Goal: Information Seeking & Learning: Check status

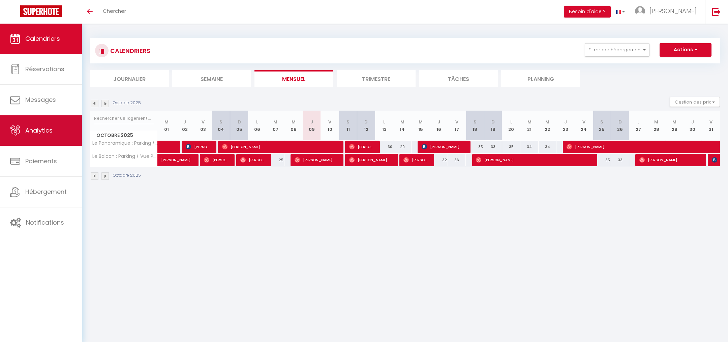
click at [47, 122] on link "Analytics" at bounding box center [41, 130] width 82 height 30
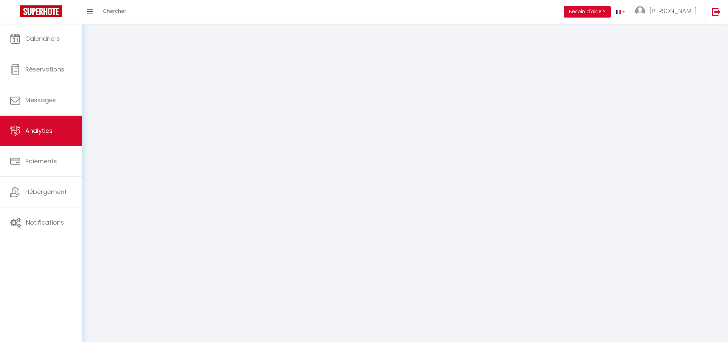
select select "2025"
select select "10"
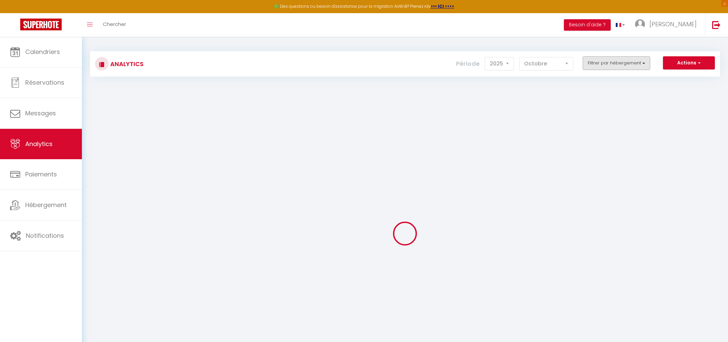
checkbox input "false"
checkbox Wifi "false"
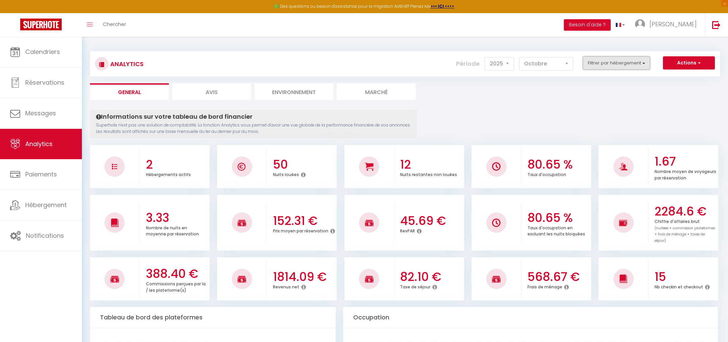
click at [613, 62] on button "Filtrer par hébergement" at bounding box center [616, 62] width 67 height 13
click at [615, 94] on span "Le Panoramique : Parking / Vue Seine / Fibre Wifi" at bounding box center [634, 94] width 64 height 14
click at [621, 56] on button "Filtrer par hébergement" at bounding box center [616, 62] width 67 height 13
click at [596, 88] on Wifi "checkbox" at bounding box center [636, 90] width 88 height 7
checkbox Wifi "true"
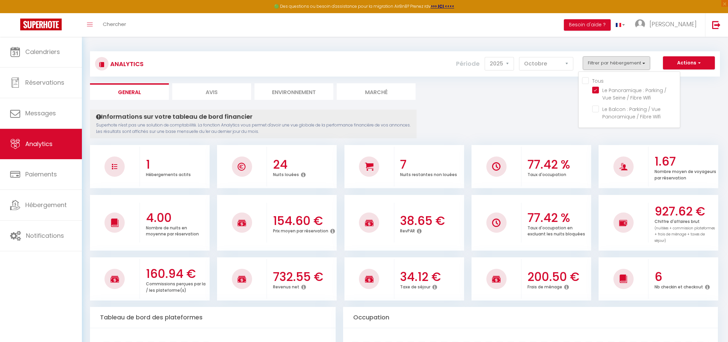
click at [296, 270] on h3 "732.55 €" at bounding box center [304, 277] width 62 height 14
click at [633, 61] on button "Filtrer par hébergement" at bounding box center [616, 62] width 67 height 13
click at [599, 109] on Wifi "checkbox" at bounding box center [636, 108] width 88 height 7
checkbox Wifi "true"
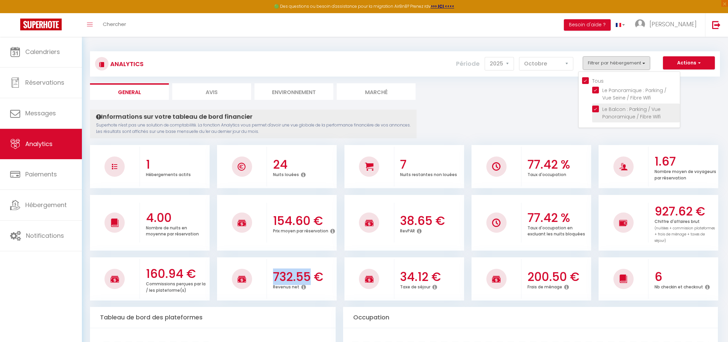
checkbox input "true"
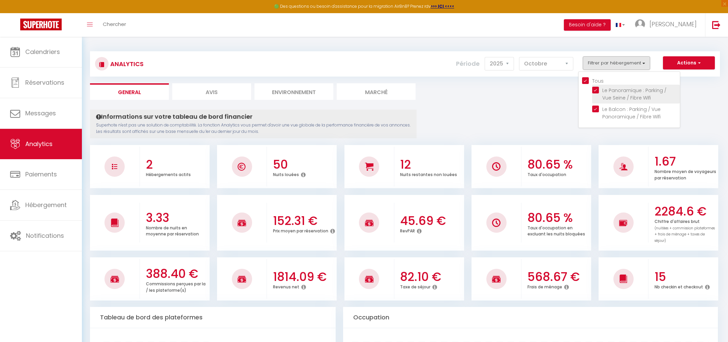
click at [599, 90] on Wifi "checkbox" at bounding box center [636, 90] width 88 height 7
checkbox Wifi "false"
checkbox input "false"
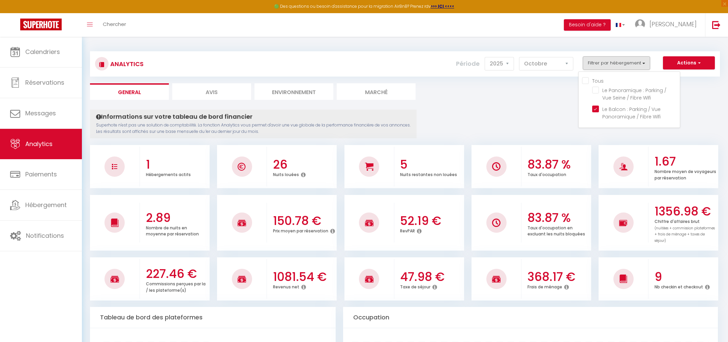
click at [302, 273] on h3 "1081.54 €" at bounding box center [304, 277] width 62 height 14
